Goal: Navigation & Orientation: Go to known website

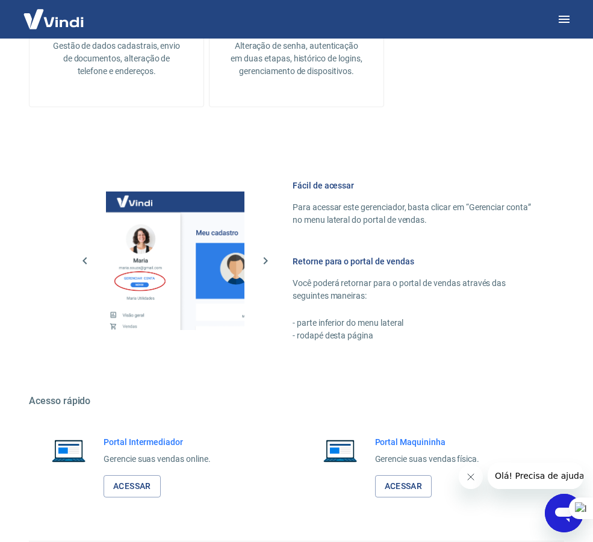
scroll to position [433, 0]
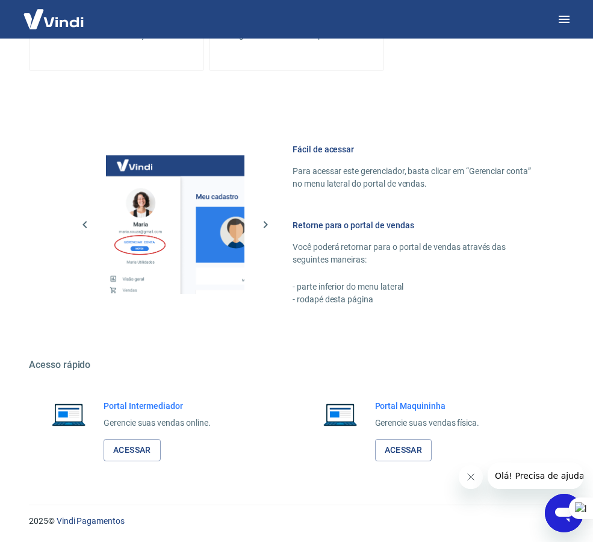
click at [469, 478] on icon "Fechar mensagem da empresa" at bounding box center [470, 477] width 10 height 10
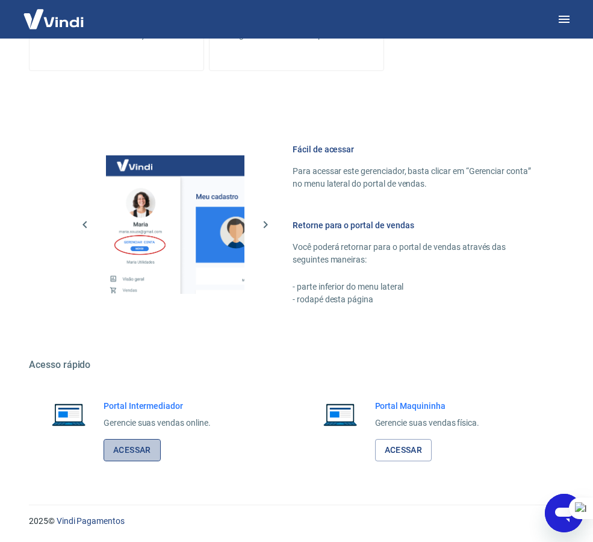
click at [149, 442] on link "Acessar" at bounding box center [131, 450] width 57 height 22
